Goal: Task Accomplishment & Management: Complete application form

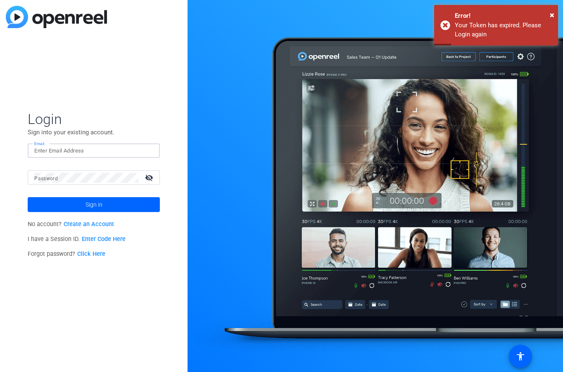
click at [54, 148] on input "Email" at bounding box center [93, 151] width 119 height 10
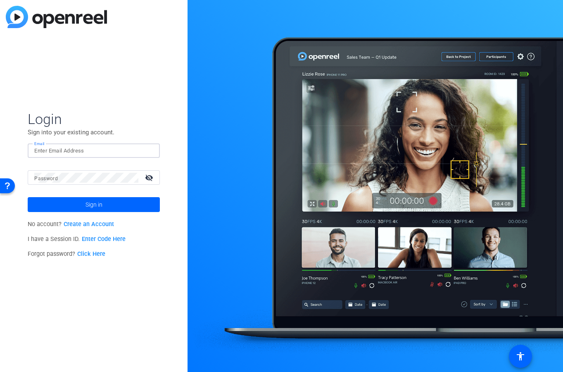
type input "[PERSON_NAME][EMAIL_ADDRESS][DOMAIN_NAME]"
click at [94, 202] on span "Sign in" at bounding box center [93, 204] width 17 height 21
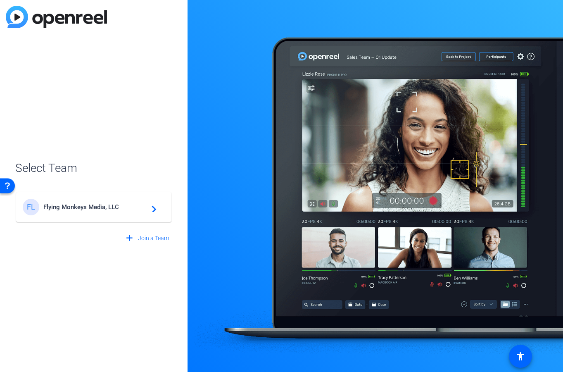
click at [112, 208] on span "Flying Monkeys Media, LLC" at bounding box center [94, 206] width 103 height 7
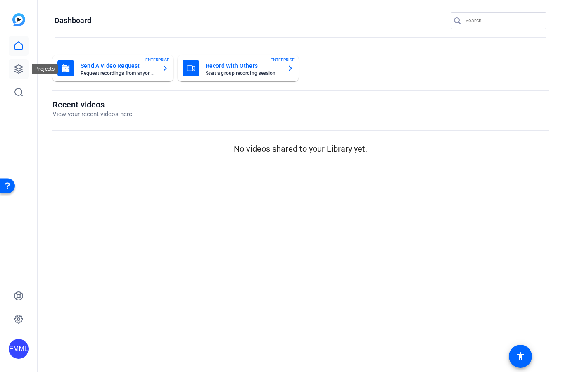
click at [24, 69] on link at bounding box center [19, 69] width 20 height 20
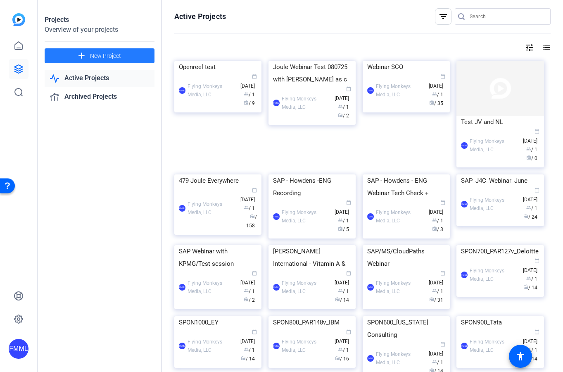
click at [105, 59] on span "New Project" at bounding box center [105, 56] width 31 height 9
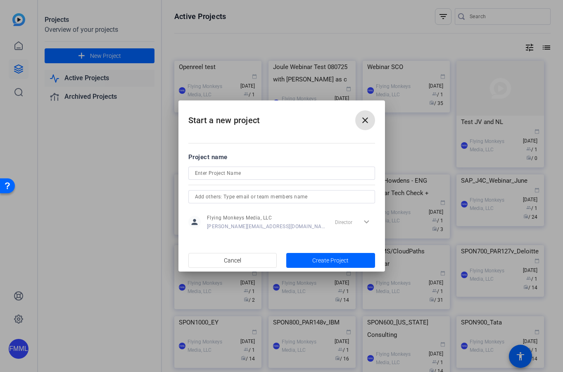
click at [225, 176] on input at bounding box center [281, 173] width 173 height 10
type input "SAP J4C Expert Series Webinar"
click at [319, 259] on span "Create Project" at bounding box center [330, 260] width 36 height 9
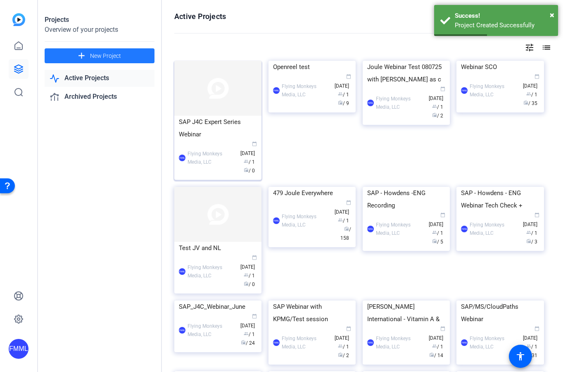
click at [221, 113] on img at bounding box center [217, 88] width 87 height 55
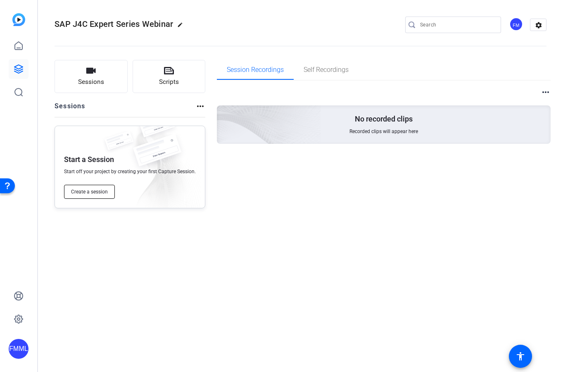
click at [95, 194] on span "Create a session" at bounding box center [89, 191] width 37 height 7
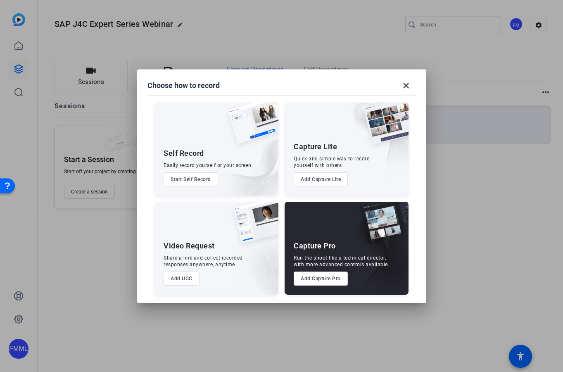
click at [332, 280] on button "Add Capture Pro" at bounding box center [321, 278] width 54 height 14
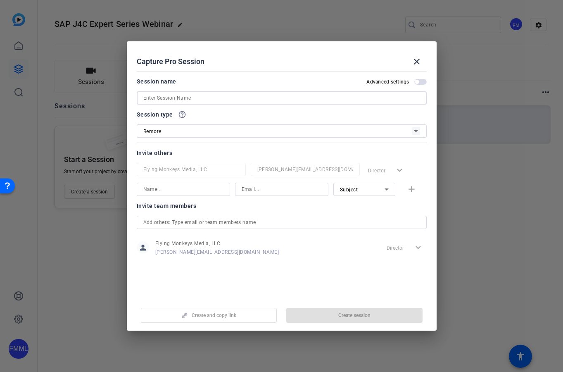
click at [187, 97] on input at bounding box center [281, 98] width 277 height 10
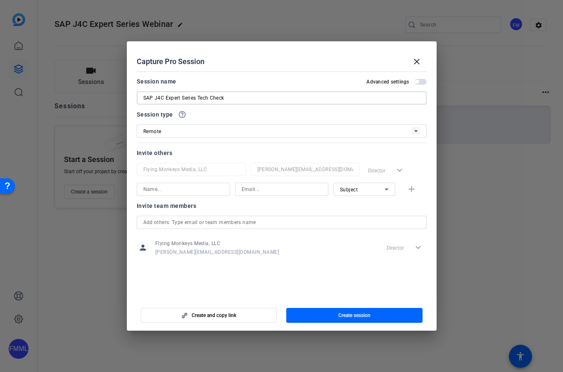
type input "SAP J4C Expert Series Tech Check"
click at [422, 83] on span "button" at bounding box center [420, 82] width 12 height 6
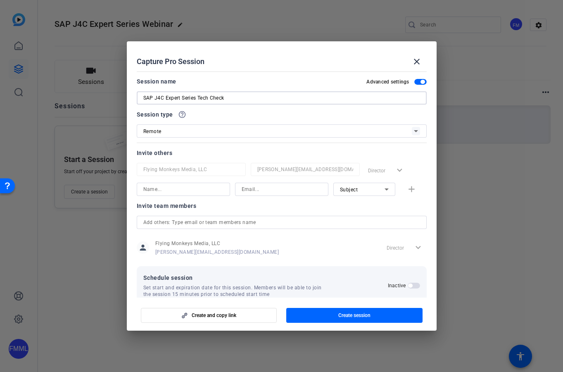
click at [245, 100] on input "SAP J4C Expert Series Tech Check" at bounding box center [281, 98] width 277 height 10
click at [180, 188] on input at bounding box center [183, 189] width 80 height 10
type input "[PERSON_NAME]"
click at [275, 189] on input at bounding box center [282, 189] width 80 height 10
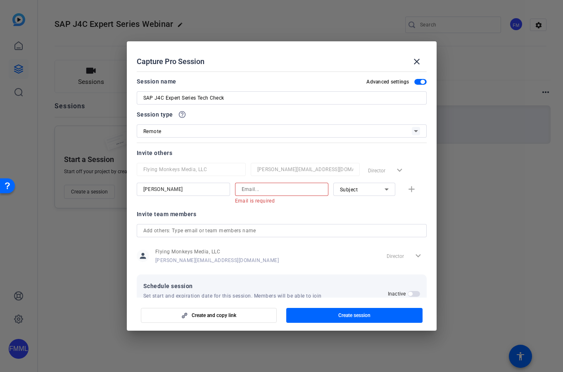
click at [249, 190] on input at bounding box center [282, 189] width 80 height 10
type input "j"
click at [253, 190] on input at bounding box center [282, 189] width 80 height 10
drag, startPoint x: 190, startPoint y: 191, endPoint x: 136, endPoint y: 193, distance: 53.7
click at [136, 193] on mat-dialog-content "Session name Advanced settings SAP J4C Expert Series Tech Check Session type he…" at bounding box center [282, 182] width 310 height 229
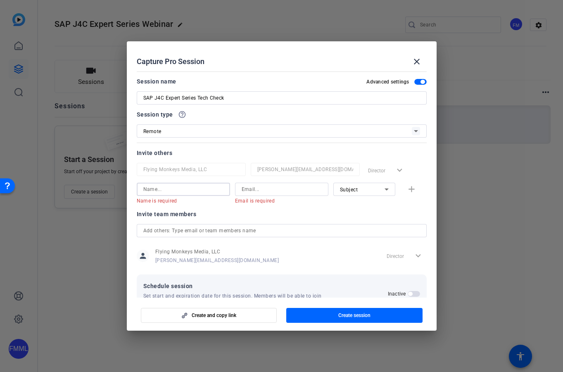
click at [151, 189] on input at bounding box center [183, 189] width 80 height 10
paste input "[PERSON_NAME],"
type input "[PERSON_NAME]"
click at [247, 190] on input at bounding box center [282, 189] width 80 height 10
paste input "[PERSON_NAME][EMAIL_ADDRESS][DOMAIN_NAME]>"
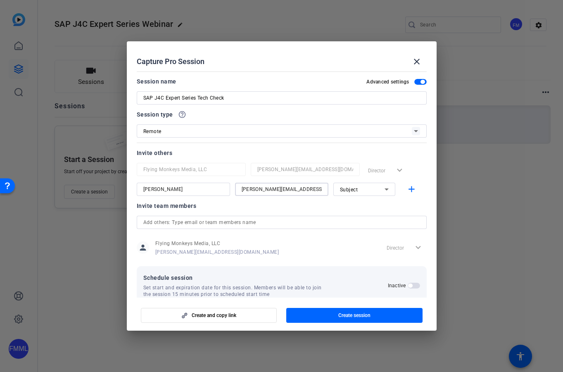
type input "[PERSON_NAME][EMAIL_ADDRESS][DOMAIN_NAME]"
click at [308, 206] on div "Invite team members" at bounding box center [282, 206] width 290 height 10
click at [409, 190] on mat-icon "add" at bounding box center [411, 189] width 10 height 10
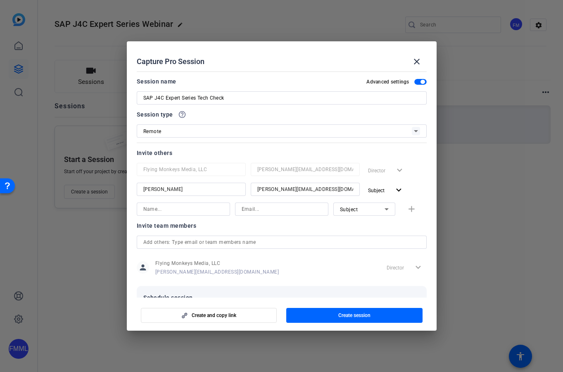
click at [180, 211] on input at bounding box center [183, 209] width 80 height 10
paste input "Gizem Okumus"
type input "Gizem Okumus"
click at [262, 209] on input at bounding box center [282, 209] width 80 height 10
paste input "[EMAIL_ADDRESS][DOMAIN_NAME]"
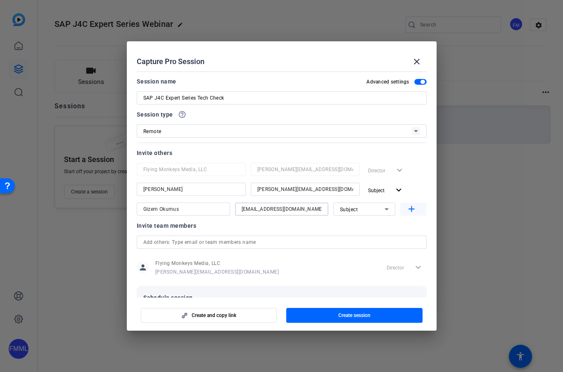
type input "[EMAIL_ADDRESS][DOMAIN_NAME]"
click at [408, 209] on mat-icon "add" at bounding box center [411, 209] width 10 height 10
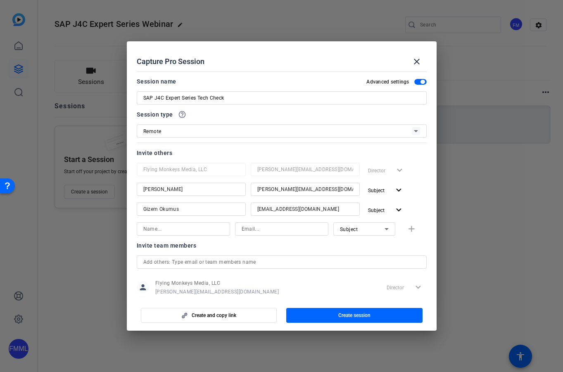
click at [482, 174] on div at bounding box center [281, 186] width 563 height 372
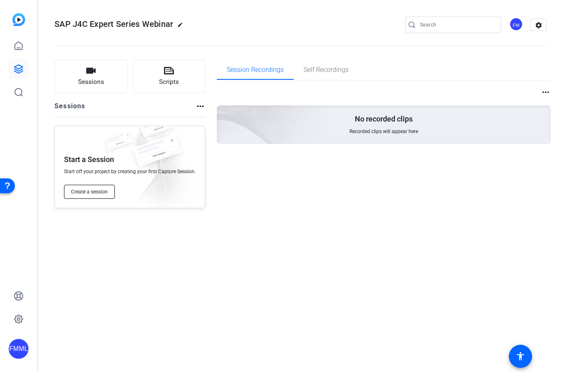
click at [98, 192] on span "Create a session" at bounding box center [89, 191] width 37 height 7
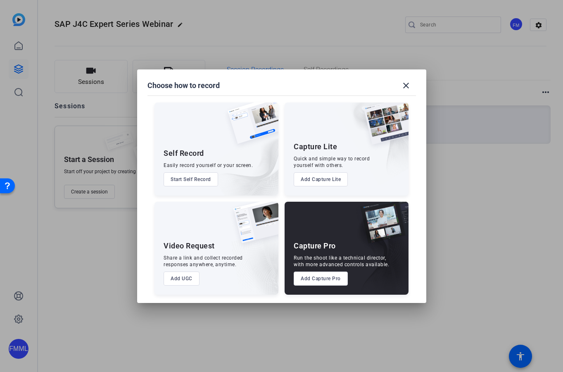
click at [334, 281] on button "Add Capture Pro" at bounding box center [321, 278] width 54 height 14
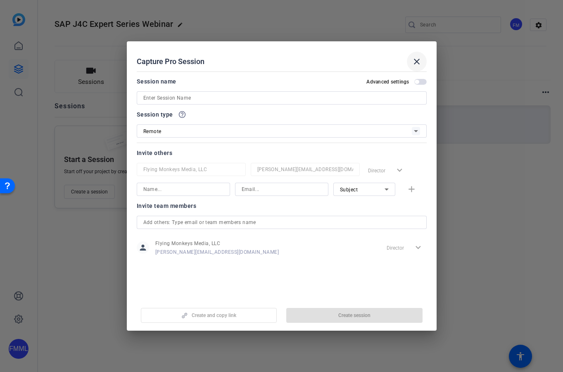
click at [419, 60] on mat-icon "close" at bounding box center [417, 62] width 10 height 10
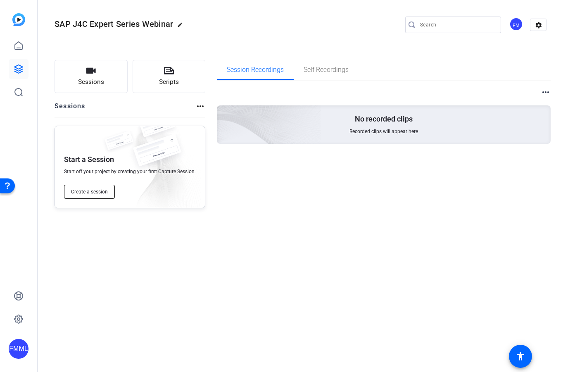
click at [88, 194] on span "Create a session" at bounding box center [89, 191] width 37 height 7
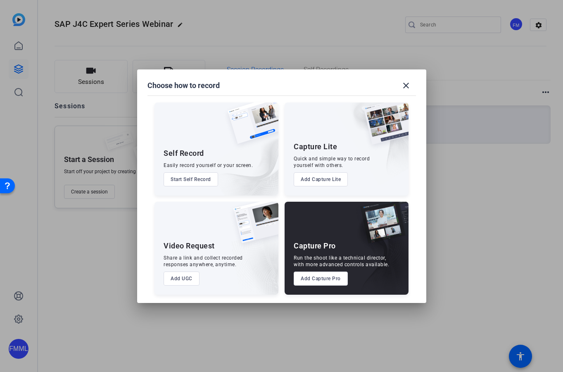
click at [318, 280] on button "Add Capture Pro" at bounding box center [321, 278] width 54 height 14
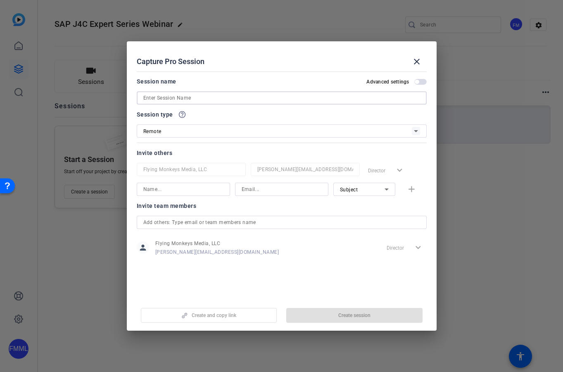
click at [167, 98] on input at bounding box center [281, 98] width 277 height 10
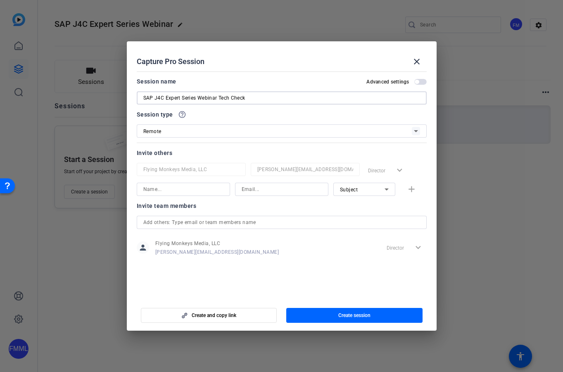
type input "SAP J4C Expert Series Webinar Tech Check"
click at [190, 187] on input at bounding box center [183, 189] width 80 height 10
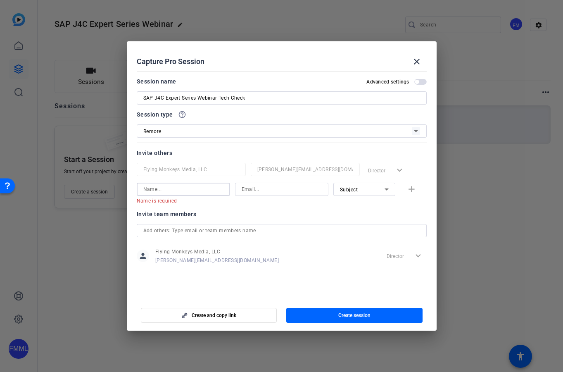
paste input "[PERSON_NAME]"
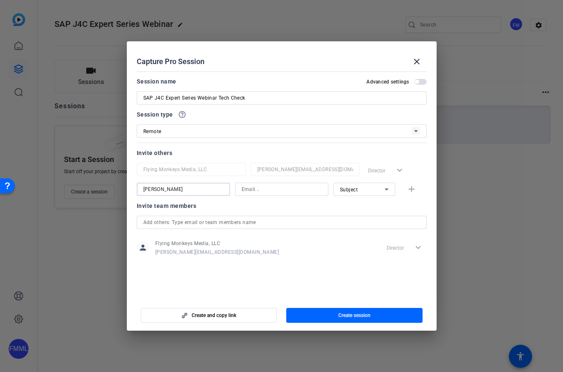
type input "[PERSON_NAME]"
click at [272, 189] on input at bounding box center [282, 189] width 80 height 10
paste input "[PERSON_NAME][EMAIL_ADDRESS][DOMAIN_NAME]"
type input "[PERSON_NAME][EMAIL_ADDRESS][DOMAIN_NAME]"
click at [407, 190] on mat-icon "add" at bounding box center [411, 189] width 10 height 10
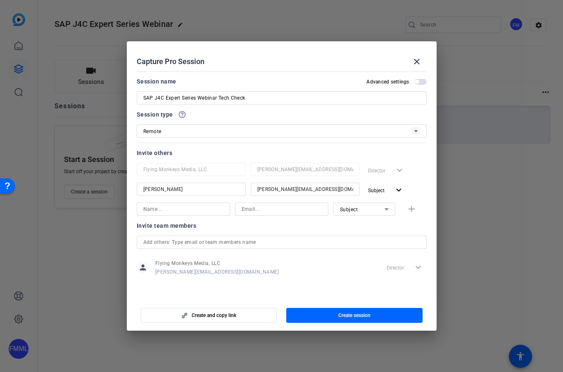
click at [174, 208] on input at bounding box center [183, 209] width 80 height 10
paste input "Gizem Okumus"
type input "Gizem Okumus"
click at [338, 62] on div "Capture Pro Session close" at bounding box center [282, 62] width 290 height 20
click at [254, 210] on input at bounding box center [282, 209] width 80 height 10
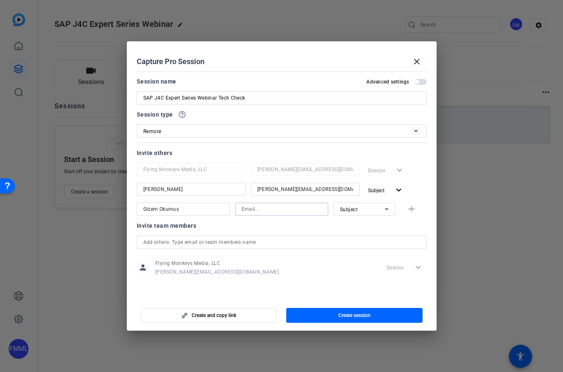
paste input "[EMAIL_ADDRESS][DOMAIN_NAME]"
type input "[EMAIL_ADDRESS][DOMAIN_NAME]"
click at [413, 210] on mat-icon "add" at bounding box center [411, 209] width 10 height 10
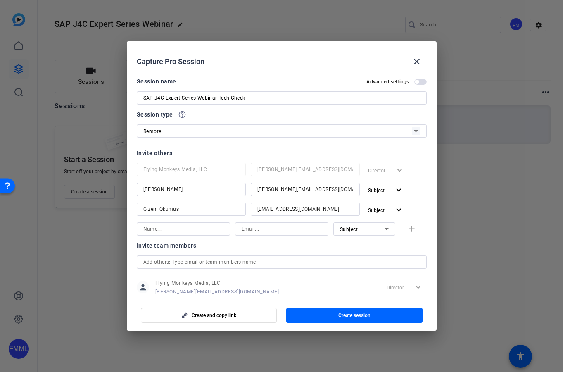
click at [165, 227] on input at bounding box center [183, 229] width 80 height 10
paste input "[PERSON_NAME]"
type input "[PERSON_NAME]"
click at [342, 48] on h2 "Capture Pro Session close" at bounding box center [282, 54] width 310 height 27
click at [255, 231] on input at bounding box center [282, 229] width 80 height 10
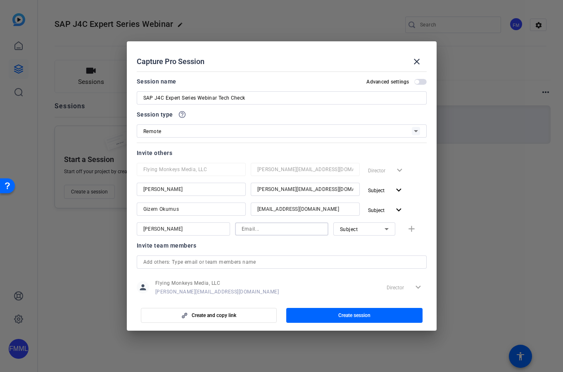
paste input "[PERSON_NAME][EMAIL_ADDRESS][DOMAIN_NAME]"
type input "[PERSON_NAME][EMAIL_ADDRESS][DOMAIN_NAME]"
click at [408, 230] on mat-icon "add" at bounding box center [411, 229] width 10 height 10
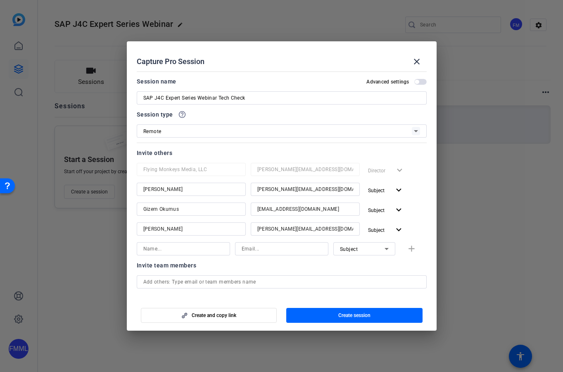
click at [309, 49] on h2 "Capture Pro Session close" at bounding box center [282, 54] width 310 height 27
click at [157, 249] on input at bounding box center [183, 249] width 80 height 10
paste input "[PERSON_NAME]"
type input "[PERSON_NAME]"
click at [304, 60] on div "Capture Pro Session close" at bounding box center [282, 62] width 290 height 20
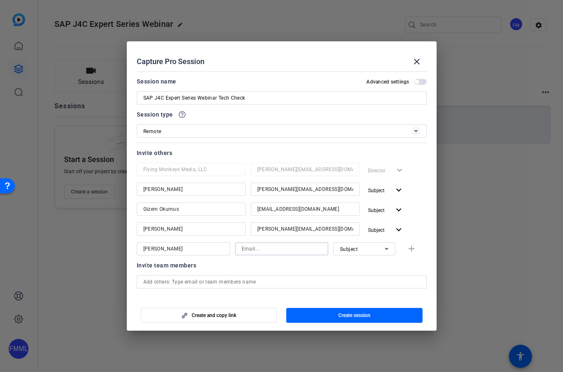
click at [260, 249] on input at bounding box center [282, 249] width 80 height 10
paste input "[EMAIL_ADDRESS][PERSON_NAME][DOMAIN_NAME]"
type input "[EMAIL_ADDRESS][PERSON_NAME][DOMAIN_NAME]"
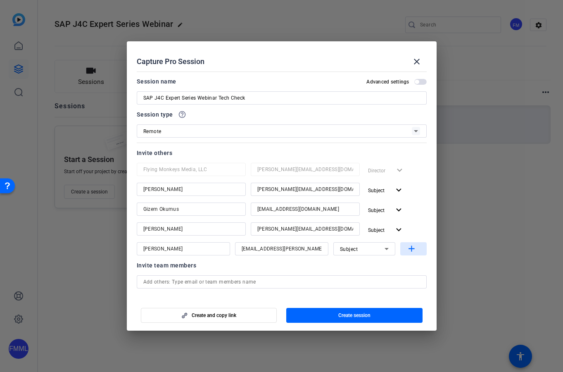
click at [408, 249] on mat-icon "add" at bounding box center [411, 249] width 10 height 10
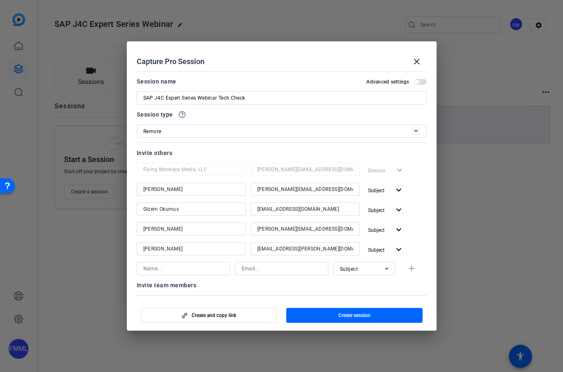
click at [297, 50] on h2 "Capture Pro Session close" at bounding box center [282, 54] width 310 height 27
click at [150, 268] on input at bounding box center [183, 268] width 80 height 10
paste input "[PERSON_NAME]"
type input "[PERSON_NAME]"
click at [255, 268] on input at bounding box center [282, 268] width 80 height 10
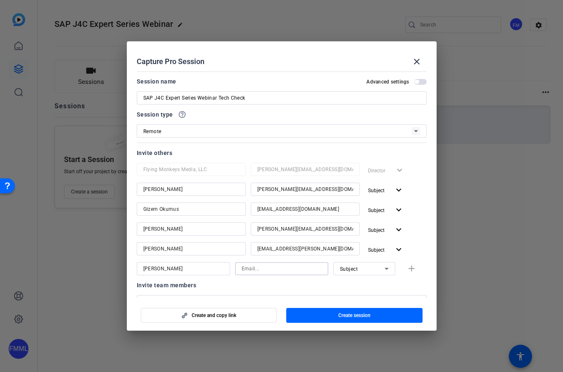
paste input "[PERSON_NAME][EMAIL_ADDRESS][PERSON_NAME][DOMAIN_NAME]"
type input "[PERSON_NAME][EMAIL_ADDRESS][PERSON_NAME][DOMAIN_NAME]"
click at [407, 268] on mat-icon "add" at bounding box center [411, 268] width 10 height 10
click at [148, 289] on input at bounding box center [183, 288] width 80 height 10
type input "[PERSON_NAME]"
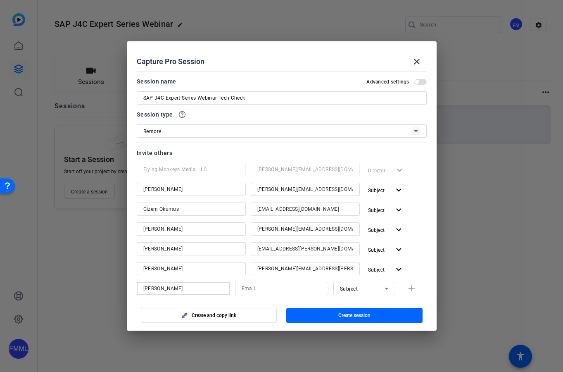
click at [252, 286] on input at bounding box center [282, 288] width 80 height 10
paste input "[PERSON_NAME][EMAIL_ADDRESS][PERSON_NAME][DOMAIN_NAME]"
type input "[PERSON_NAME][EMAIL_ADDRESS][PERSON_NAME][DOMAIN_NAME]"
click at [384, 289] on icon at bounding box center [386, 288] width 4 height 2
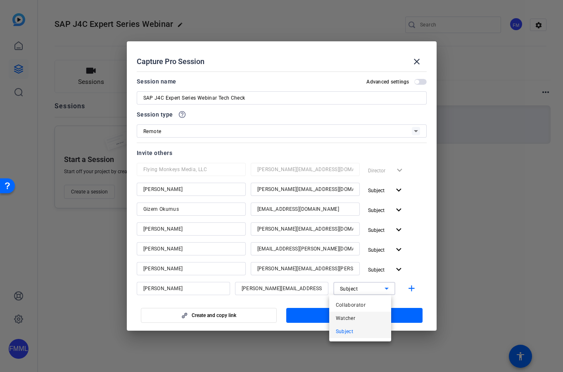
click at [353, 316] on span "Watcher" at bounding box center [346, 318] width 20 height 10
click at [407, 286] on mat-icon "add" at bounding box center [411, 288] width 10 height 10
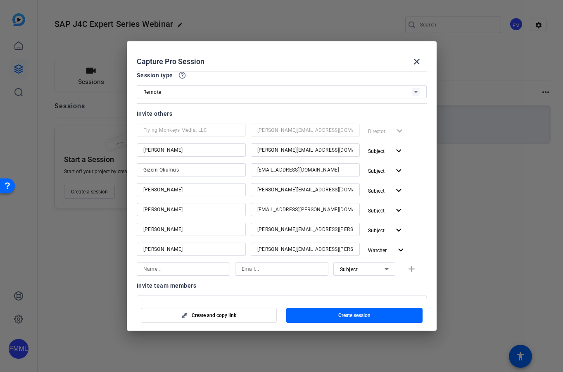
scroll to position [97, 0]
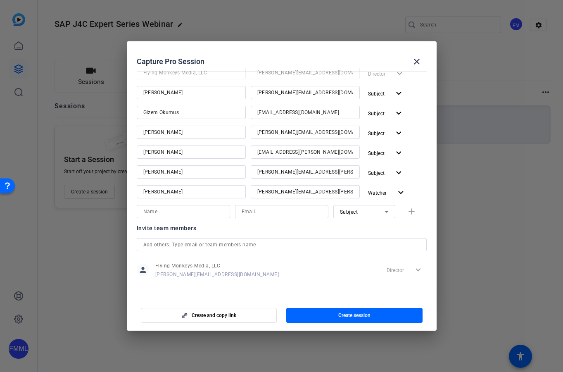
click at [157, 212] on input at bounding box center [183, 211] width 80 height 10
type input "[PERSON_NAME]"
click at [248, 213] on input at bounding box center [282, 211] width 80 height 10
paste input "[PERSON_NAME][EMAIL_ADDRESS][PERSON_NAME][DOMAIN_NAME]"
type input "[PERSON_NAME][EMAIL_ADDRESS][PERSON_NAME][DOMAIN_NAME]"
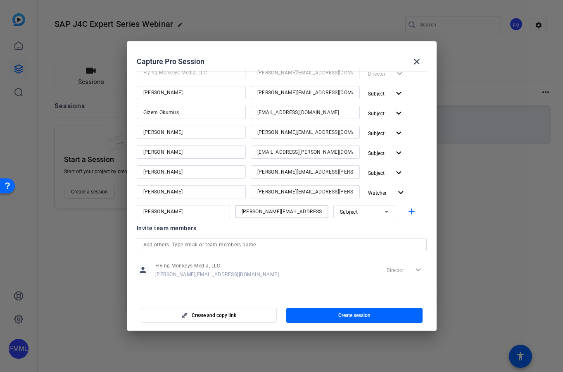
click at [384, 211] on icon at bounding box center [386, 212] width 4 height 2
click at [358, 241] on mat-option "Watcher" at bounding box center [360, 241] width 62 height 13
click at [312, 228] on div "Invite team members" at bounding box center [282, 228] width 290 height 10
click at [407, 209] on mat-icon "add" at bounding box center [411, 211] width 10 height 10
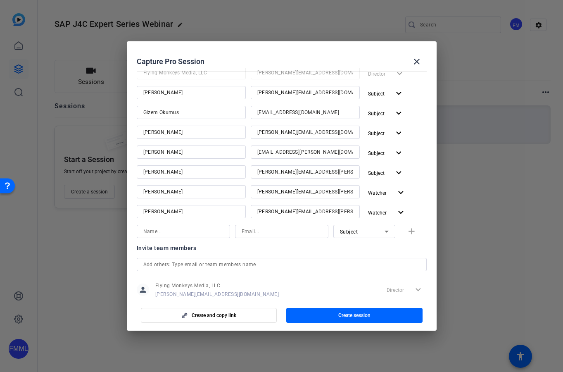
click at [313, 250] on div "Invite team members" at bounding box center [282, 248] width 290 height 10
click at [180, 230] on input at bounding box center [183, 231] width 80 height 10
type input "[PERSON_NAME]"
click at [335, 48] on h2 "Capture Pro Session close" at bounding box center [282, 54] width 310 height 27
click at [254, 231] on input at bounding box center [282, 231] width 80 height 10
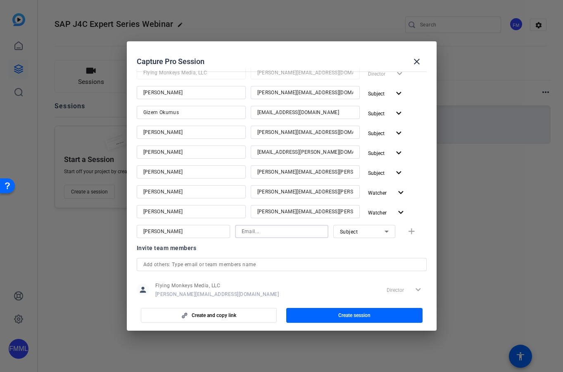
paste input "[PERSON_NAME][EMAIL_ADDRESS][DOMAIN_NAME]"
type input "[PERSON_NAME][EMAIL_ADDRESS][DOMAIN_NAME]"
click at [384, 231] on icon at bounding box center [386, 231] width 4 height 2
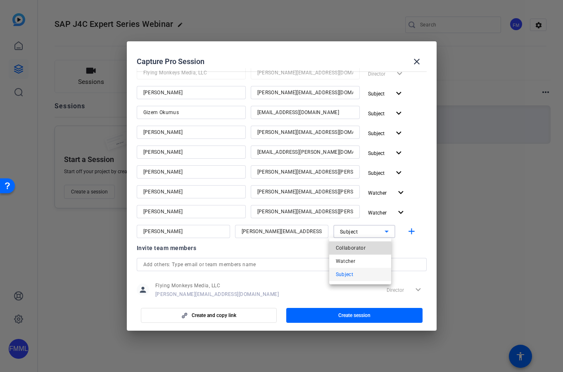
click at [349, 248] on span "Collaborator" at bounding box center [351, 248] width 30 height 10
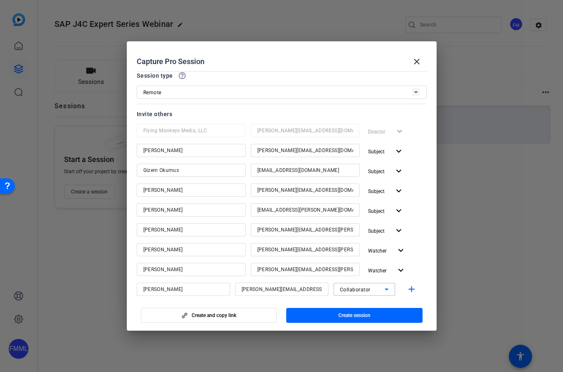
scroll to position [0, 0]
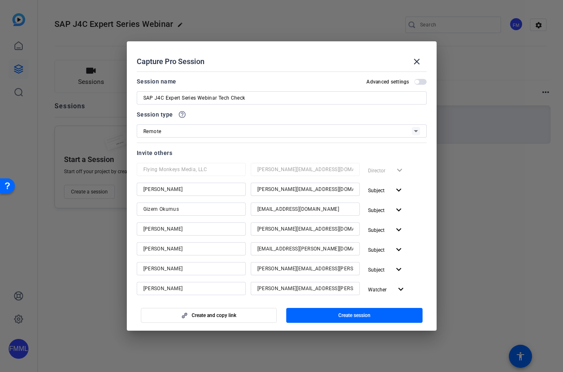
click at [420, 84] on span "button" at bounding box center [420, 82] width 12 height 6
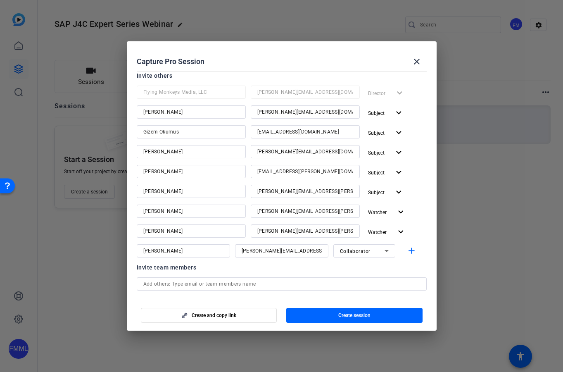
scroll to position [154, 0]
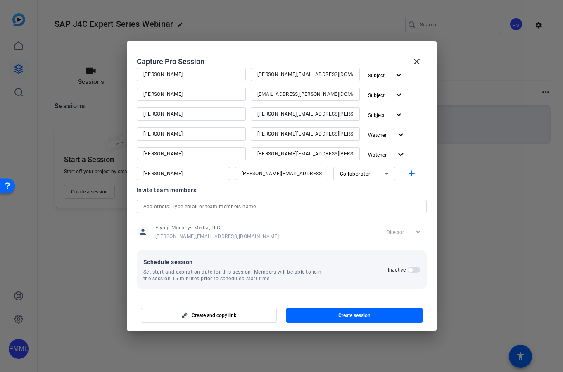
click at [414, 268] on span "button" at bounding box center [414, 270] width 12 height 6
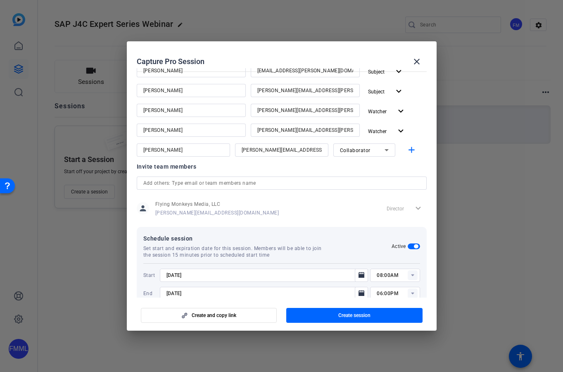
scroll to position [196, 0]
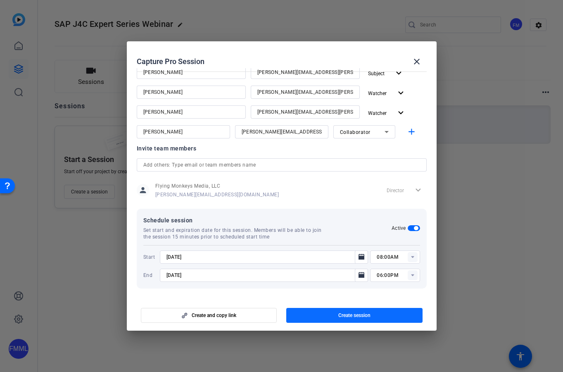
click at [352, 317] on span "Create session" at bounding box center [354, 315] width 32 height 7
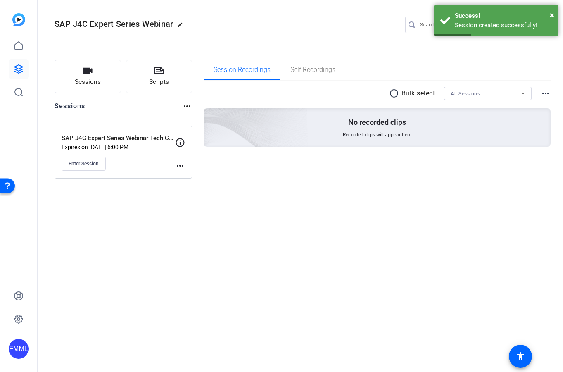
click at [111, 140] on p "SAP J4C Expert Series Webinar Tech Check" at bounding box center [119, 137] width 114 height 9
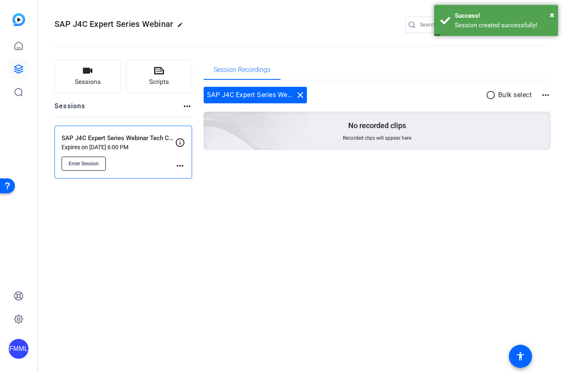
click at [85, 164] on span "Enter Session" at bounding box center [84, 163] width 30 height 7
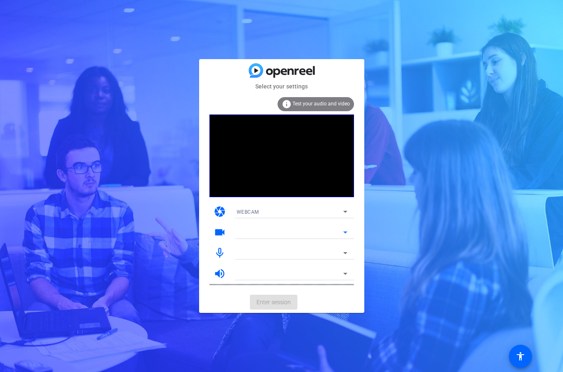
click at [282, 229] on div at bounding box center [290, 232] width 107 height 10
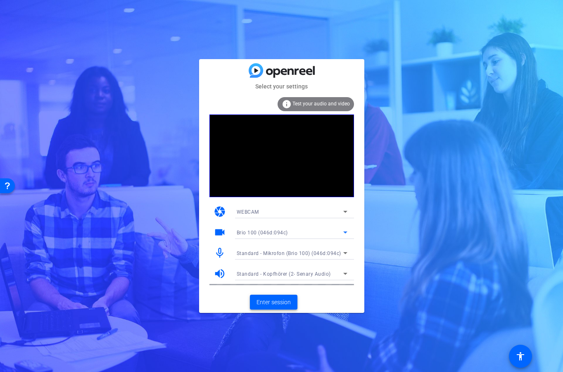
click at [283, 302] on span "Enter session" at bounding box center [273, 302] width 34 height 9
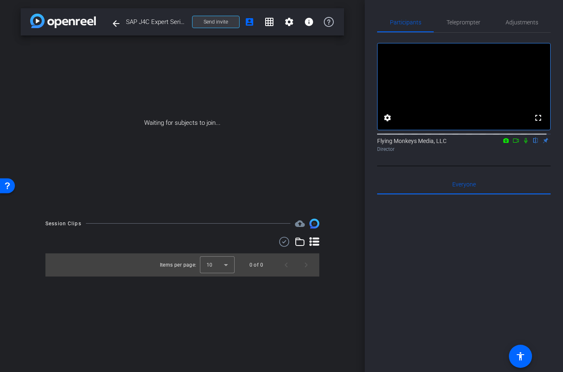
click at [210, 21] on span "Send invite" at bounding box center [216, 22] width 24 height 7
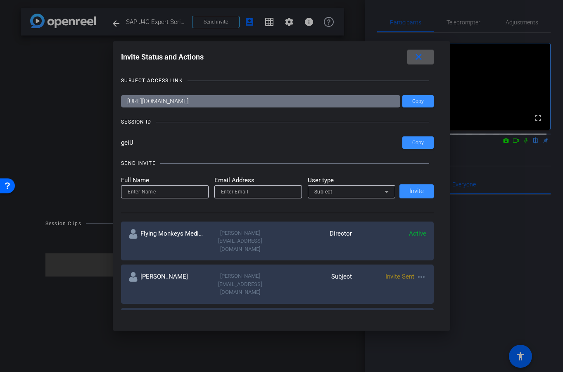
click at [136, 142] on input "geiU" at bounding box center [261, 142] width 281 height 12
drag, startPoint x: 136, startPoint y: 142, endPoint x: 116, endPoint y: 142, distance: 20.2
click at [116, 142] on div "Invite Status and Actions close SUBJECT ACCESS LINK https://capture.openreel.co…" at bounding box center [281, 179] width 337 height 277
click at [421, 102] on span "Copy" at bounding box center [418, 101] width 12 height 6
click at [139, 190] on input at bounding box center [165, 192] width 74 height 10
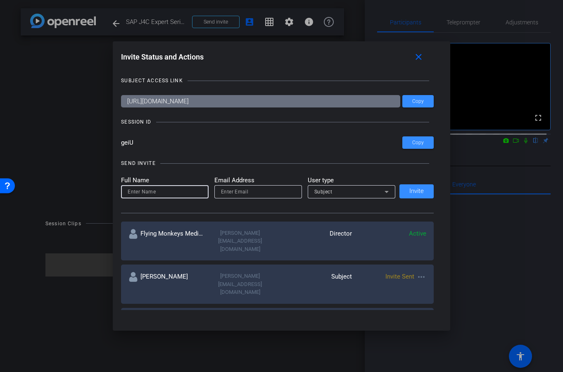
click at [225, 192] on input "email" at bounding box center [258, 192] width 74 height 10
paste input "gunay.ismayilzada@sap.com"
type input "gunay.ismayilzada@sap.com"
click at [176, 191] on input at bounding box center [165, 192] width 74 height 10
type input "I"
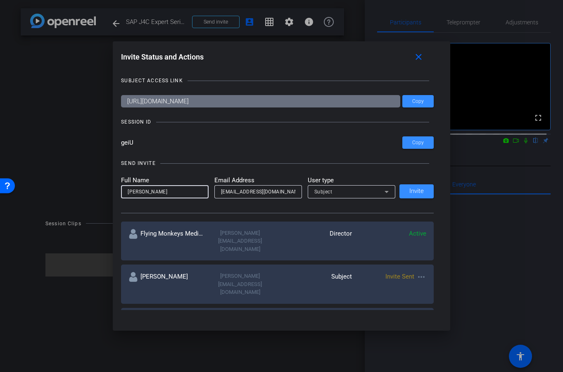
type input "Gunay Ismayilzada"
click at [384, 190] on icon at bounding box center [387, 192] width 10 height 10
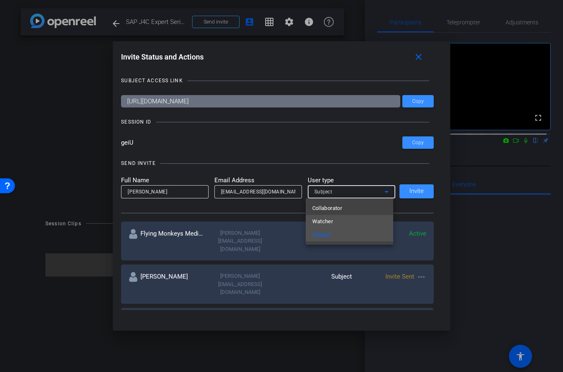
click at [331, 219] on span "Watcher" at bounding box center [322, 221] width 21 height 10
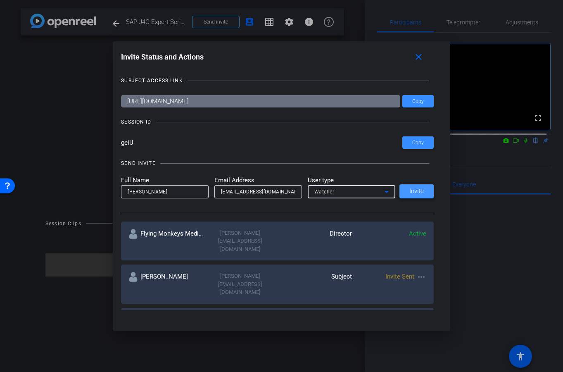
click at [413, 190] on span "Invite" at bounding box center [416, 191] width 14 height 6
